Goal: Check status: Check status

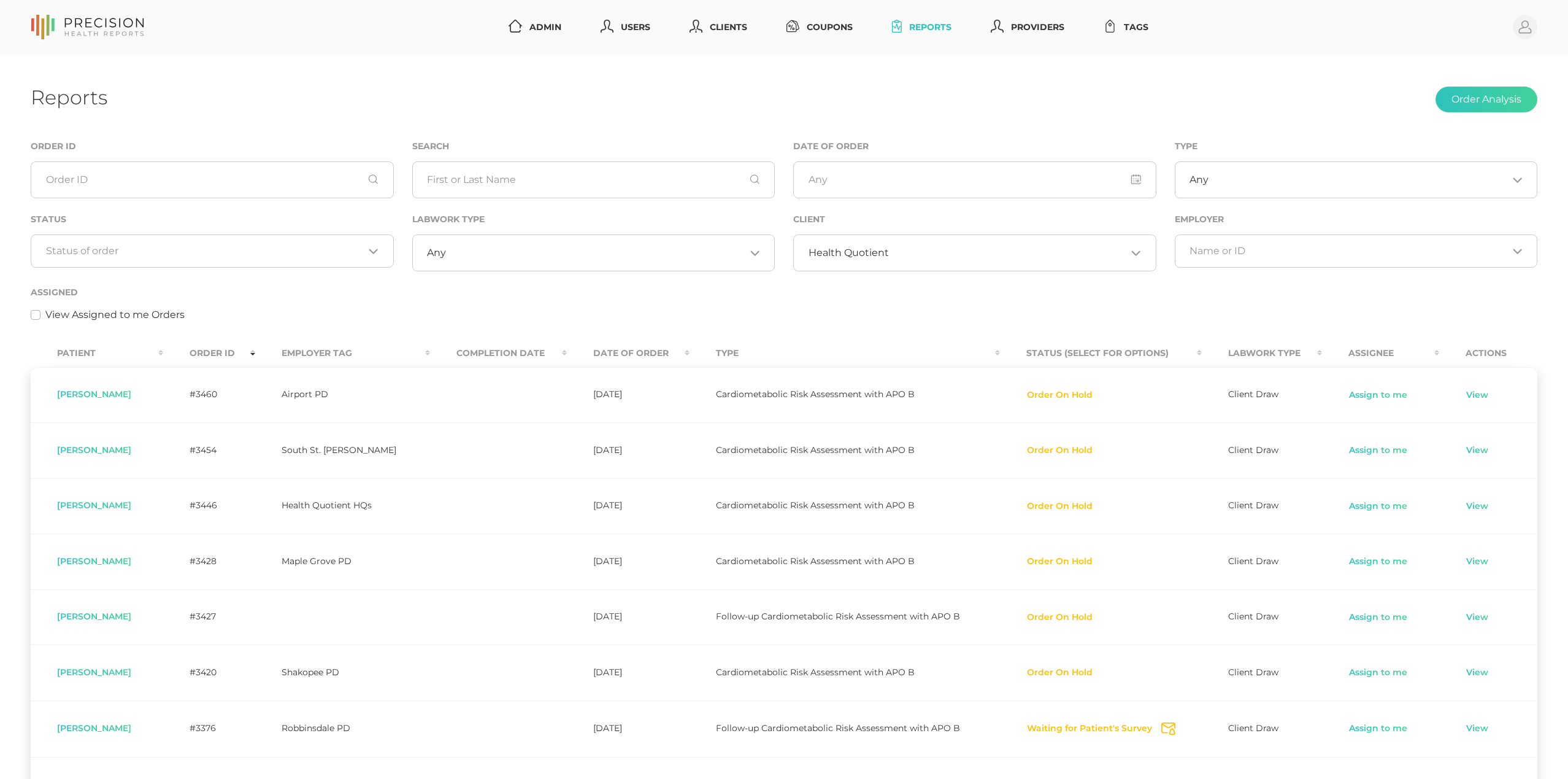
click at [879, 250] on span "Health Quotient" at bounding box center [849, 253] width 81 height 12
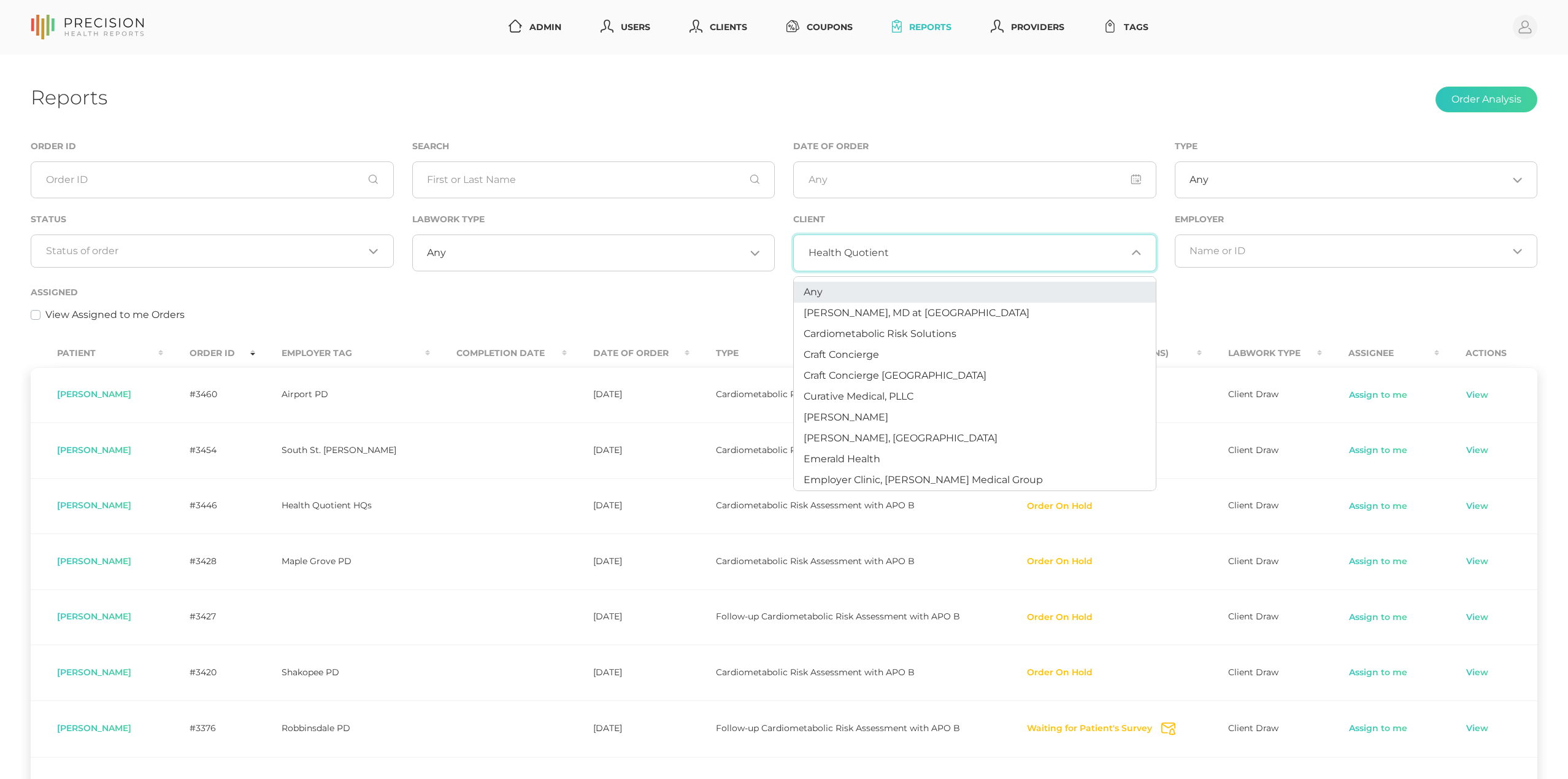
click at [821, 294] on span "Any" at bounding box center [813, 291] width 19 height 12
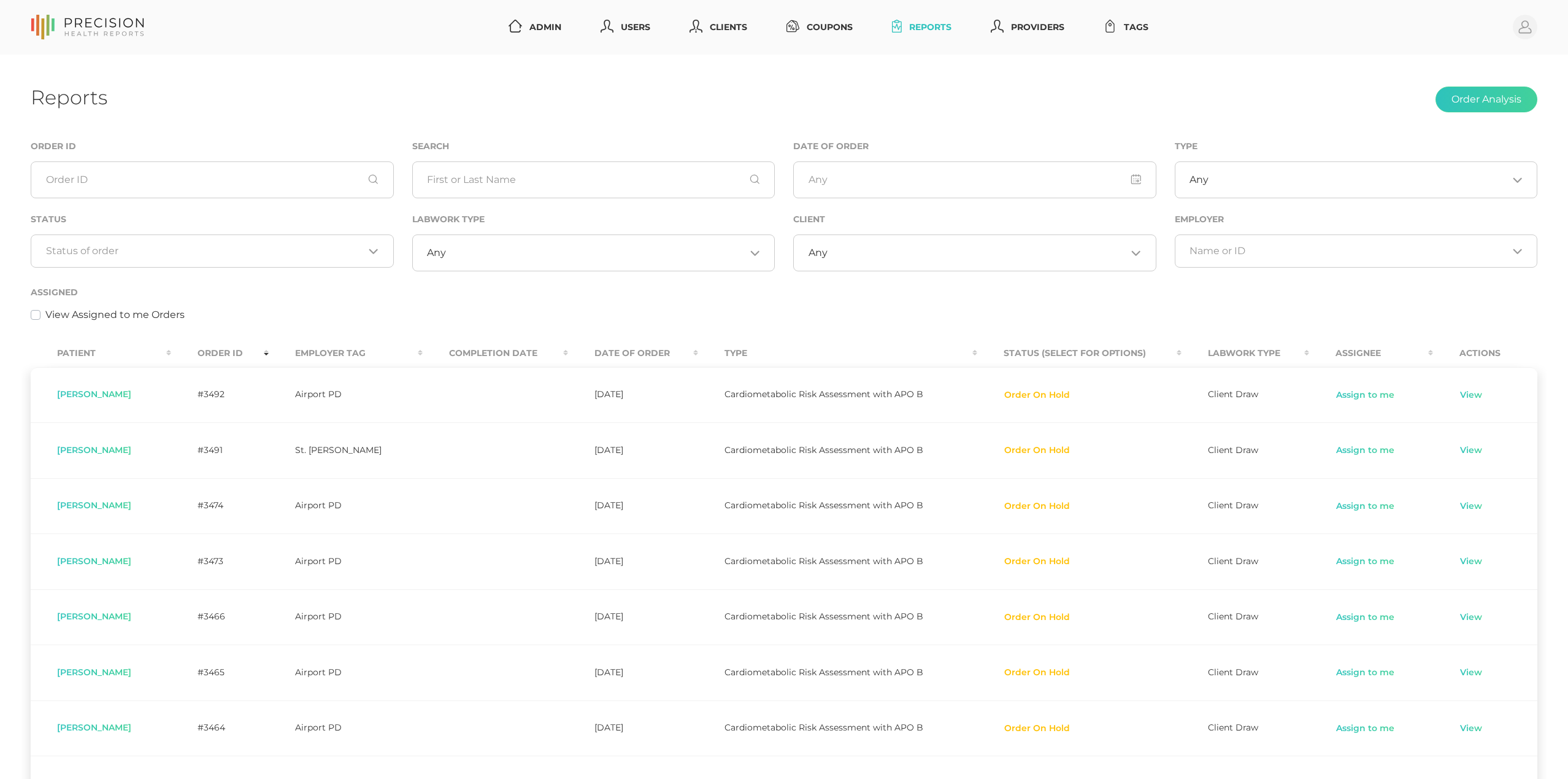
click at [234, 349] on th "Order ID" at bounding box center [219, 353] width 97 height 28
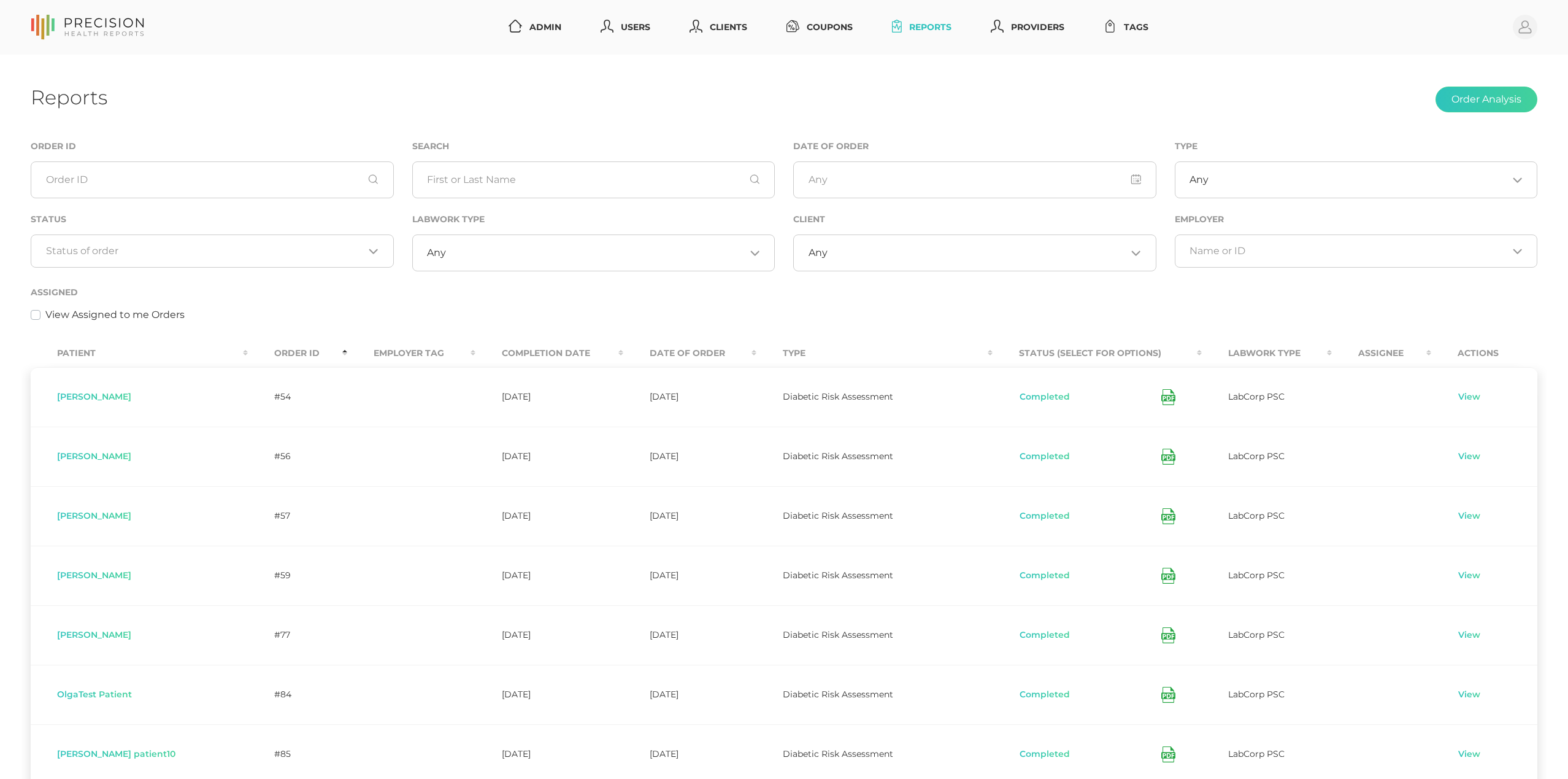
click at [248, 347] on th "Order ID" at bounding box center [297, 353] width 99 height 28
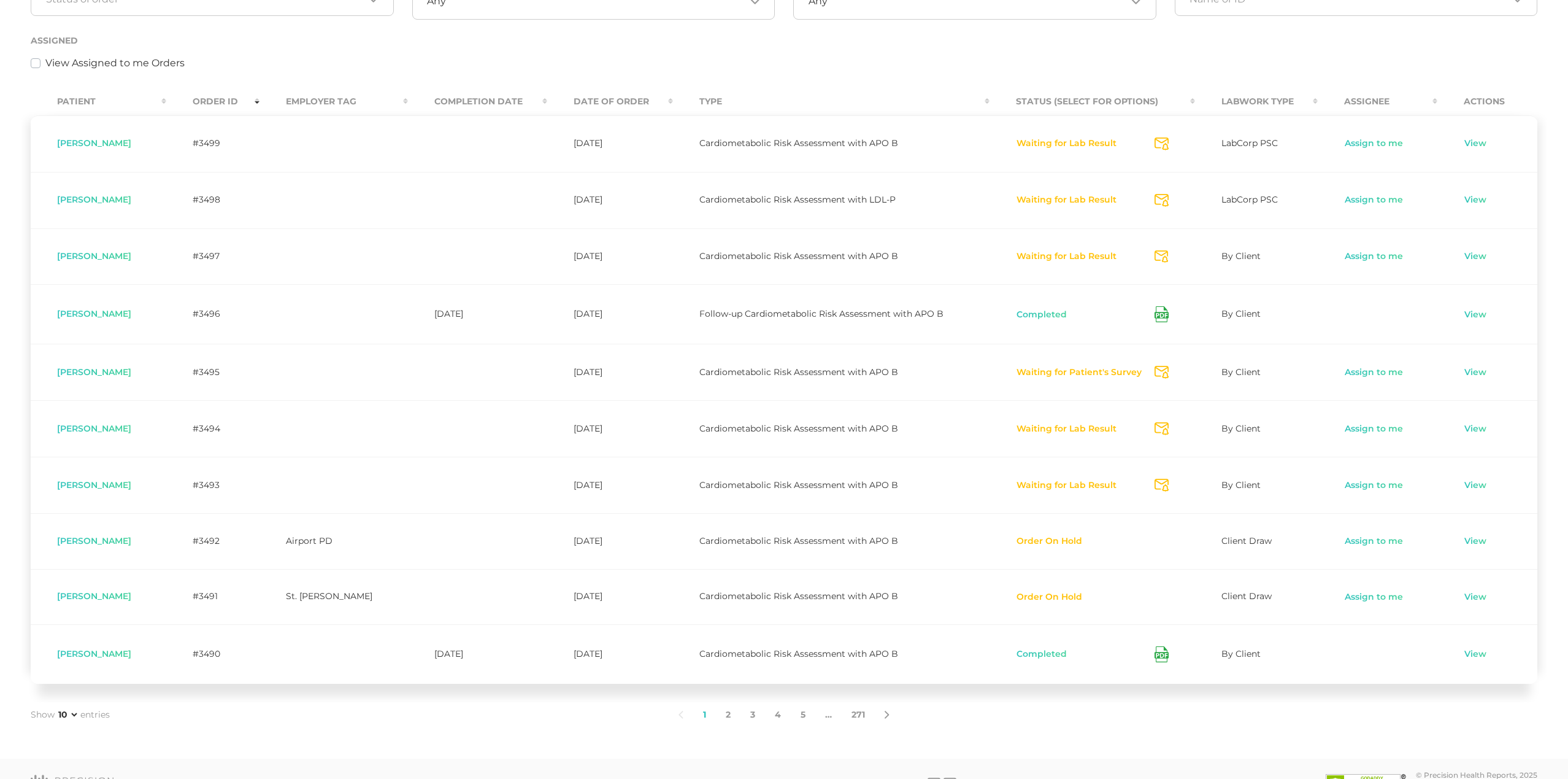
scroll to position [253, 0]
click at [1164, 656] on icon at bounding box center [1161, 654] width 6 height 3
click at [853, 81] on div "Assigned View Assigned to me Orders" at bounding box center [784, 57] width 1525 height 51
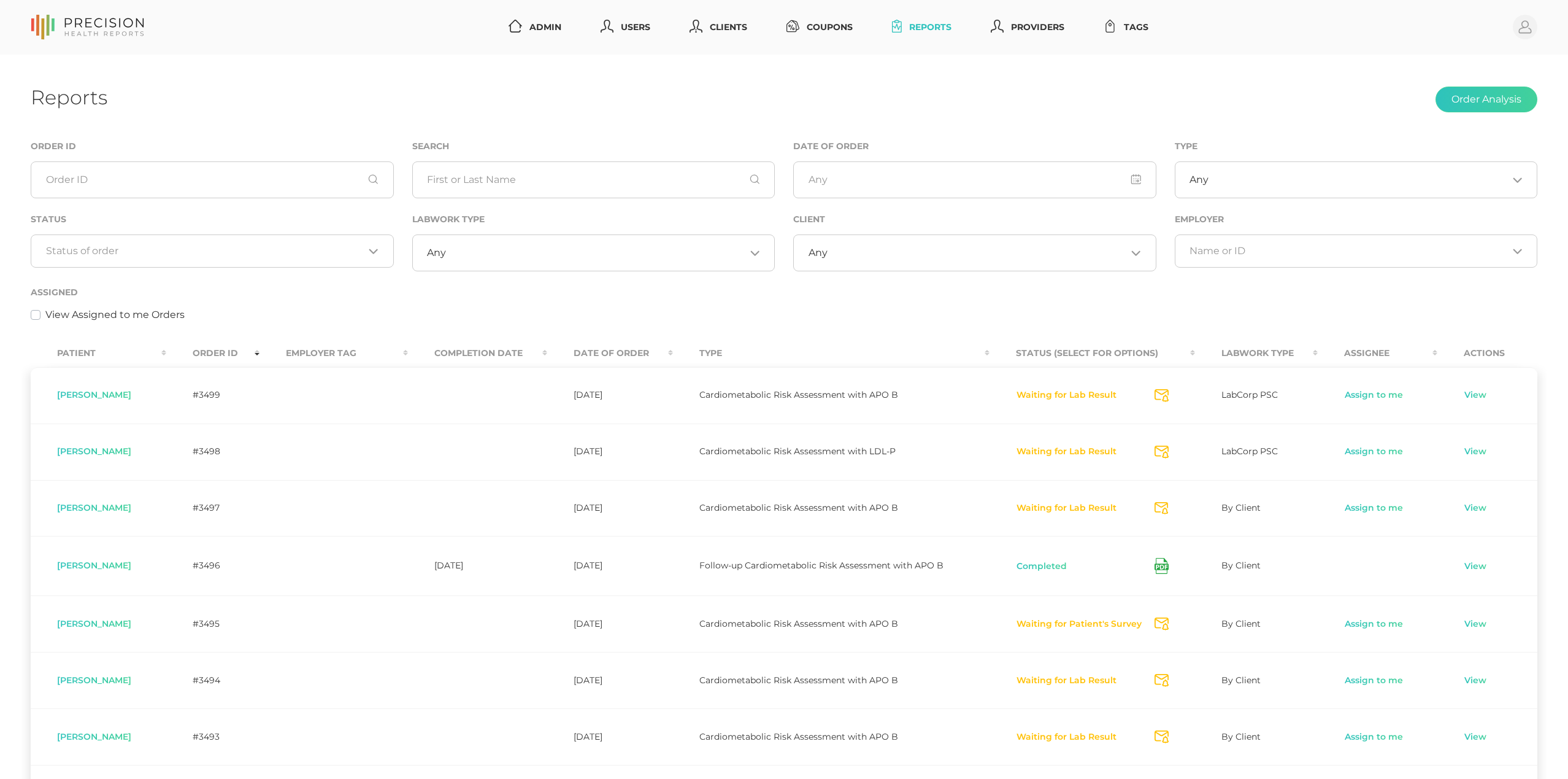
scroll to position [0, 0]
click at [253, 249] on input "Search for option" at bounding box center [205, 251] width 318 height 12
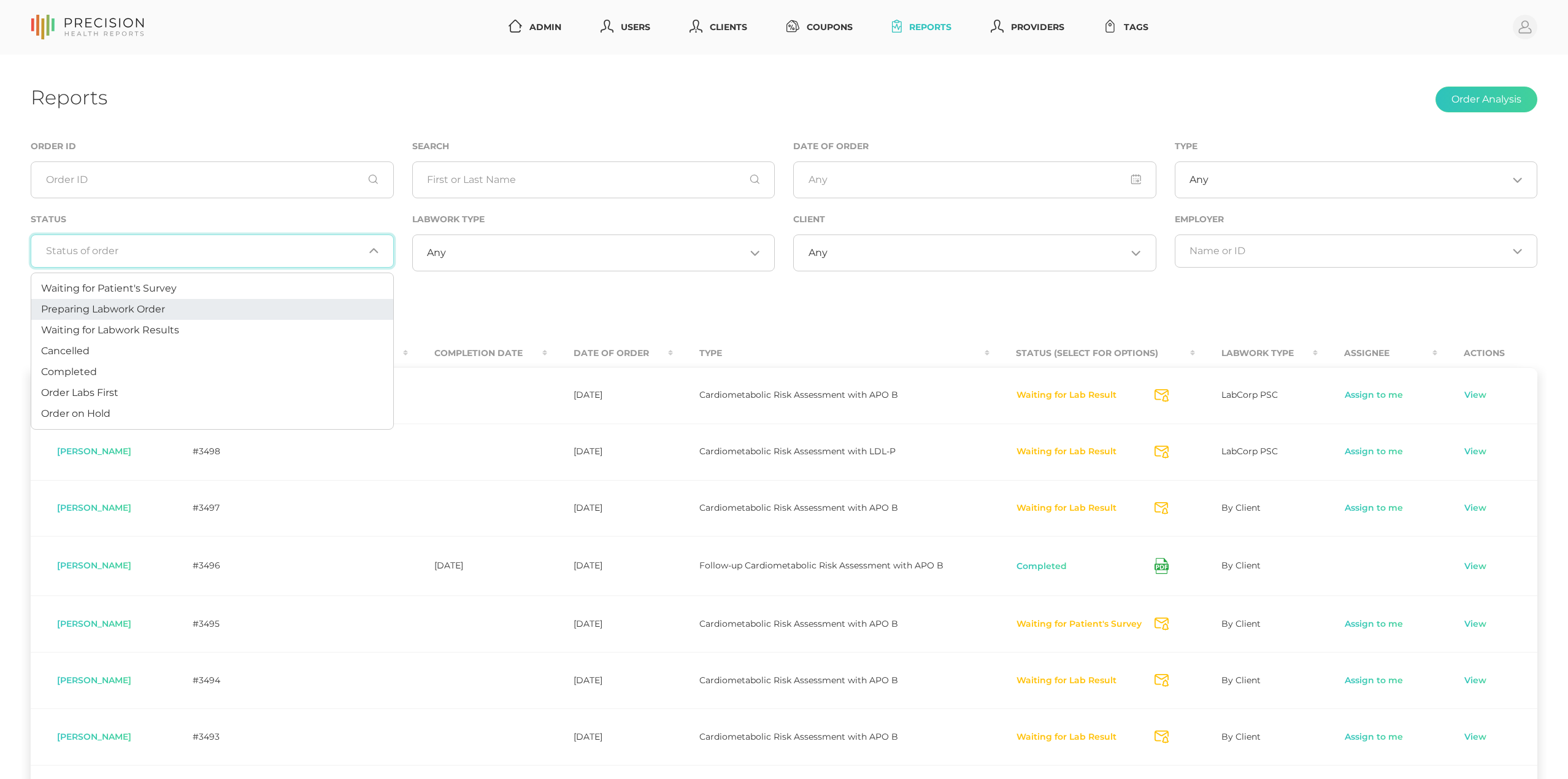
click at [217, 317] on li "Preparing Labwork Order" at bounding box center [211, 309] width 362 height 21
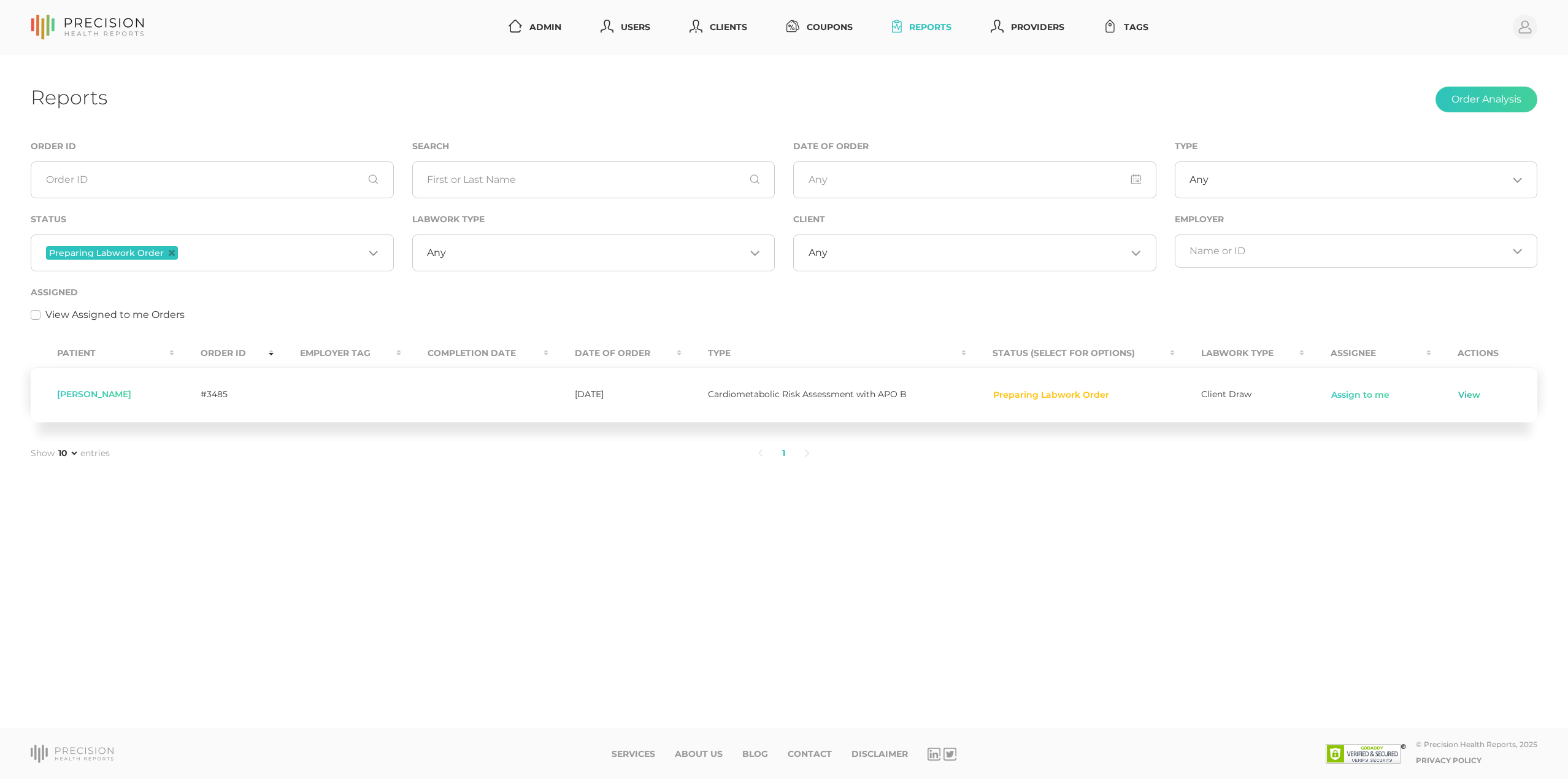
click at [1464, 396] on link "View" at bounding box center [1470, 395] width 23 height 12
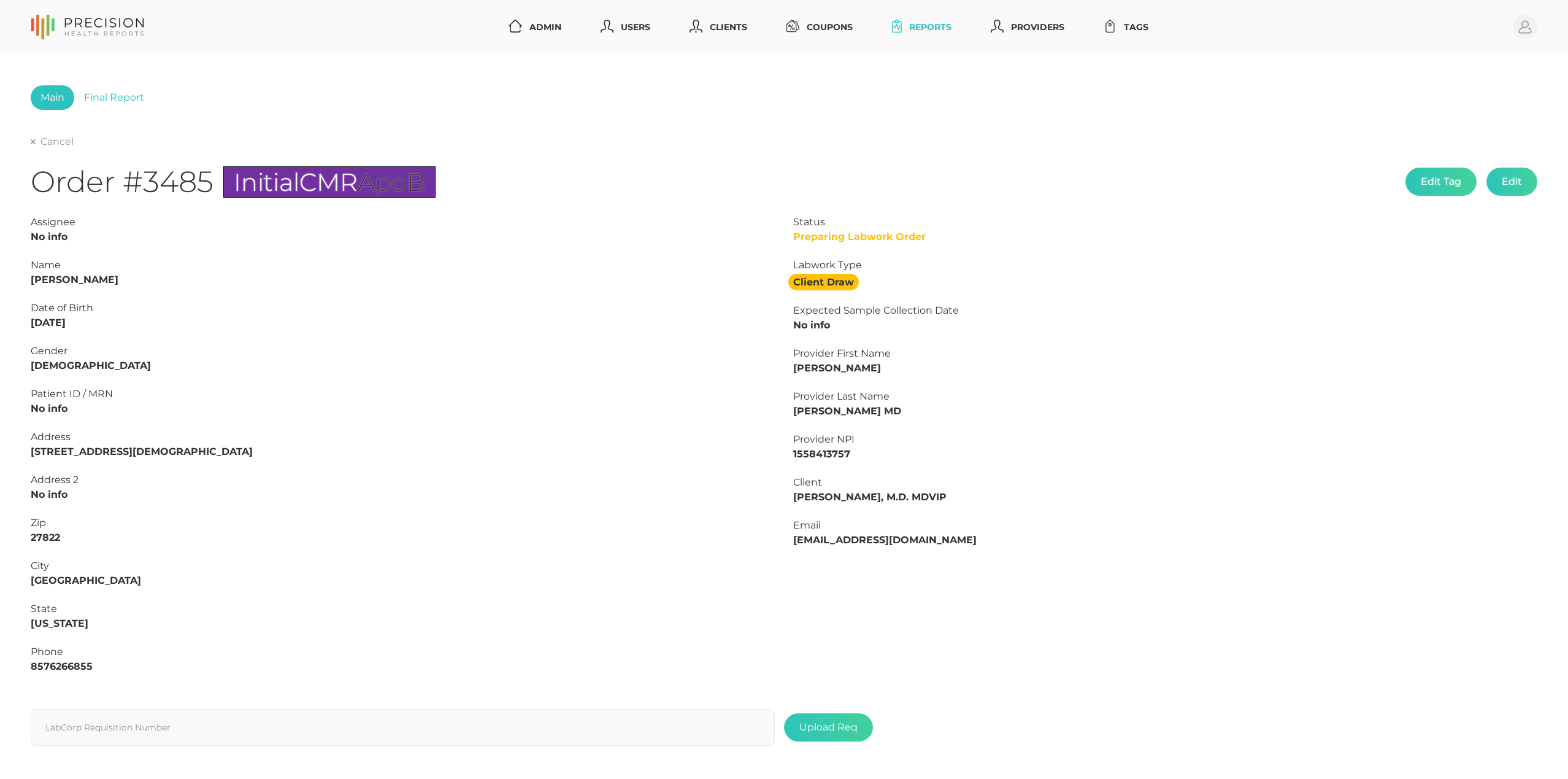
click at [78, 140] on div "Cancel" at bounding box center [784, 141] width 1507 height 15
click at [63, 138] on link "Cancel" at bounding box center [52, 142] width 43 height 12
